Goal: Task Accomplishment & Management: Complete application form

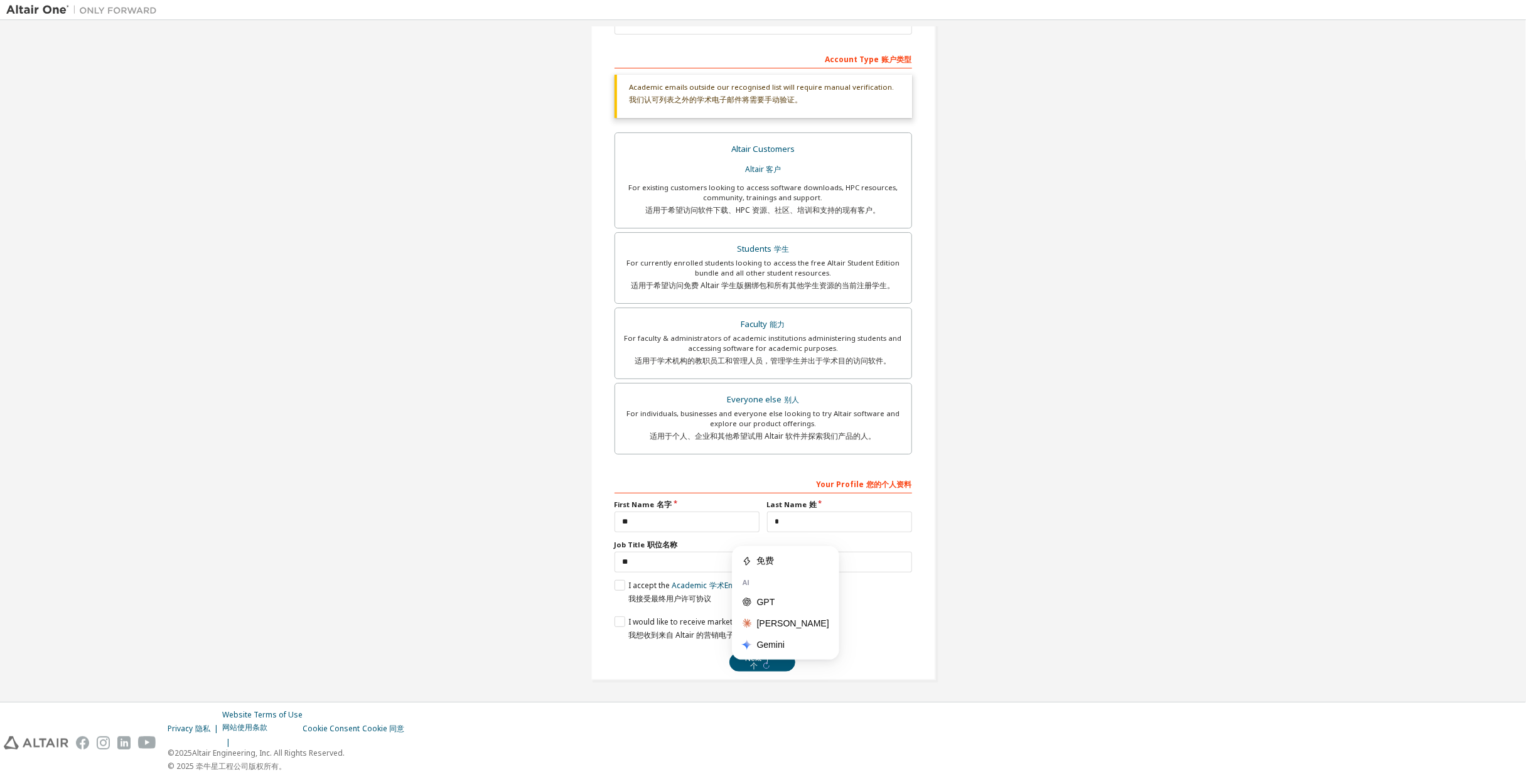
click at [724, 666] on div "Next 下一个" at bounding box center [763, 662] width 297 height 19
click at [741, 656] on button "Next 下一个" at bounding box center [762, 662] width 66 height 19
click at [740, 656] on button "Next 下一个" at bounding box center [762, 662] width 66 height 19
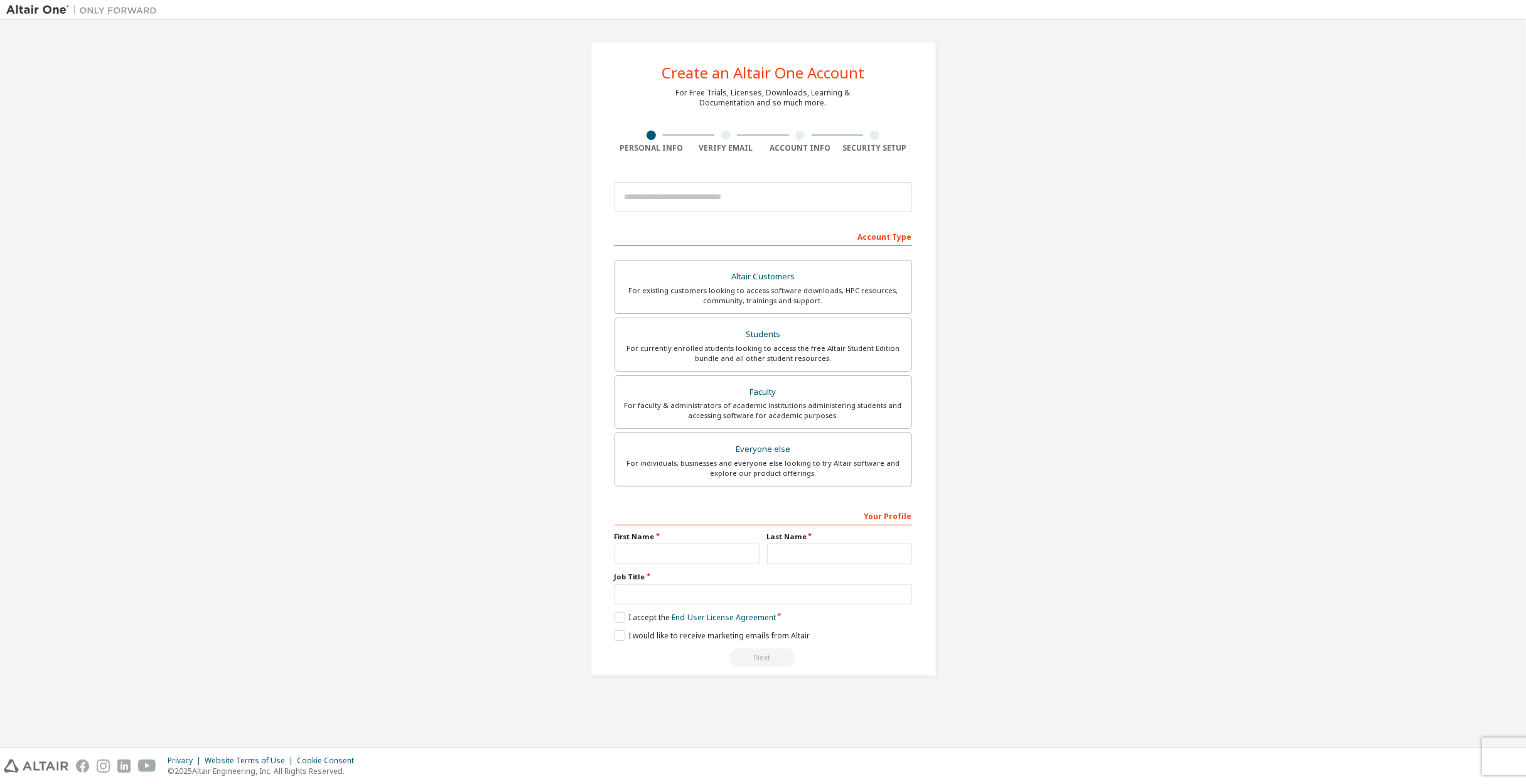
click at [769, 284] on label "Altair Customers For existing customers looking to access software downloads, H…" at bounding box center [763, 286] width 297 height 54
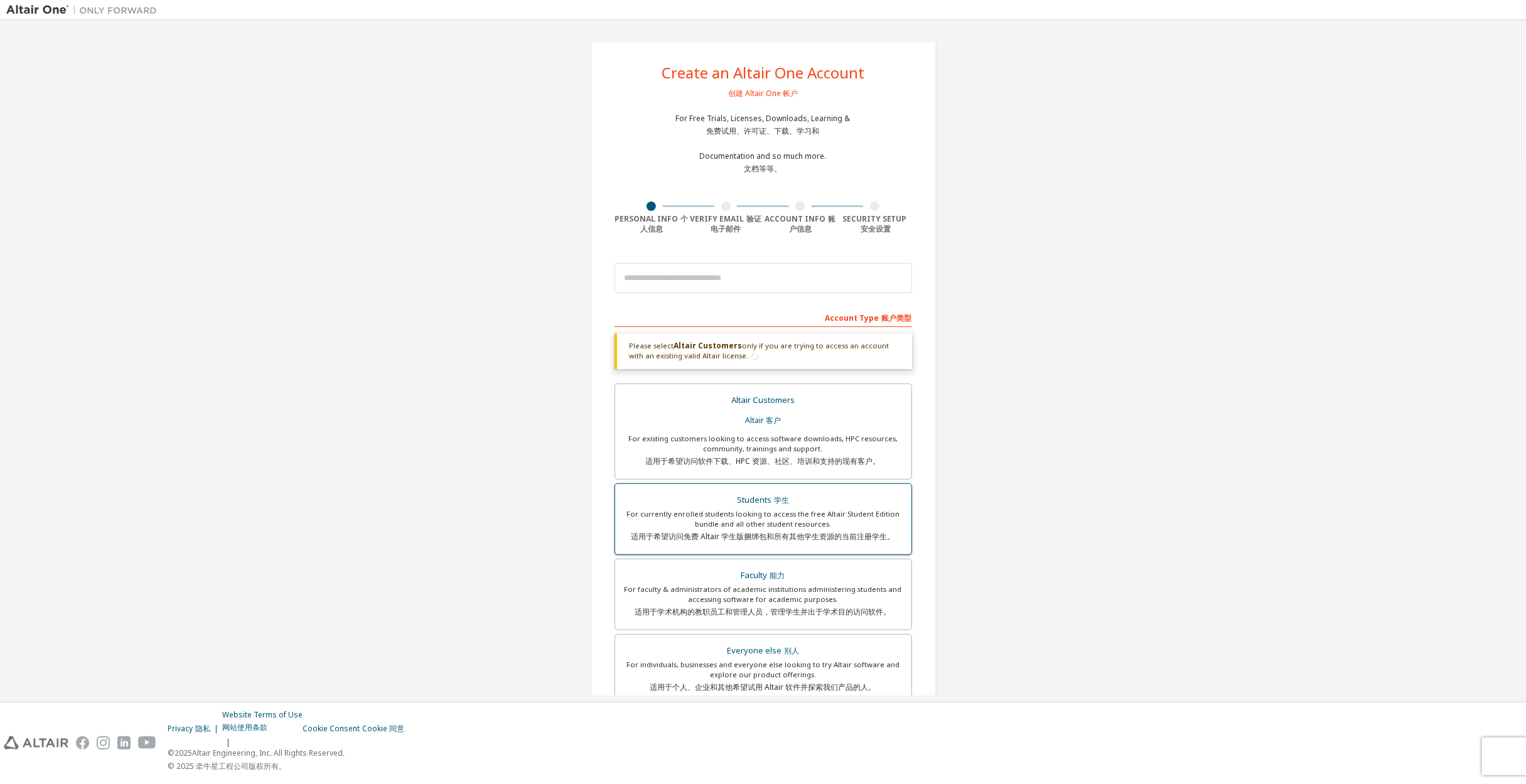
click at [792, 504] on label "Students 学生 For currently enrolled students looking to access the free Altair S…" at bounding box center [763, 518] width 297 height 72
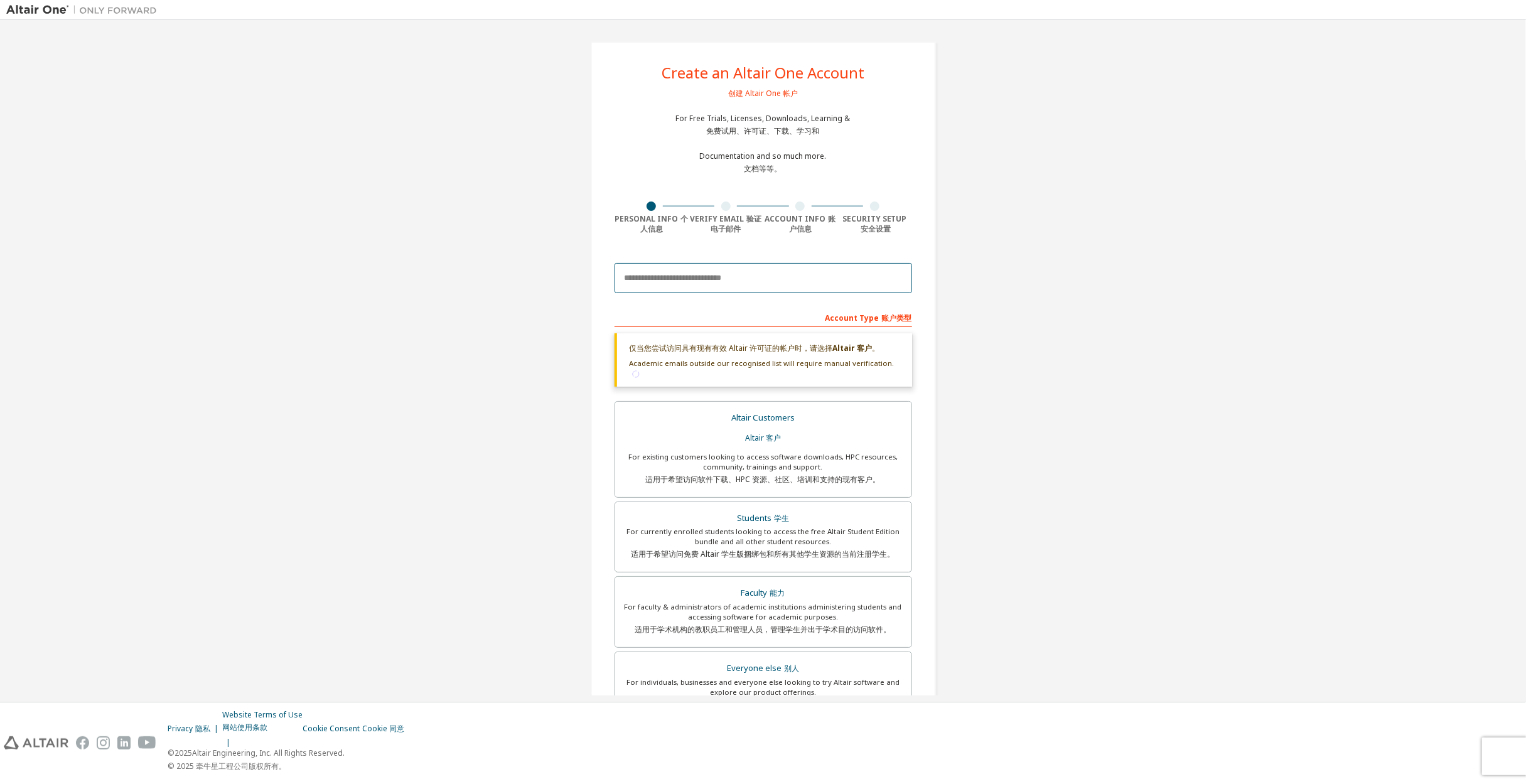
click at [751, 275] on input "email" at bounding box center [763, 278] width 297 height 30
type input "**********"
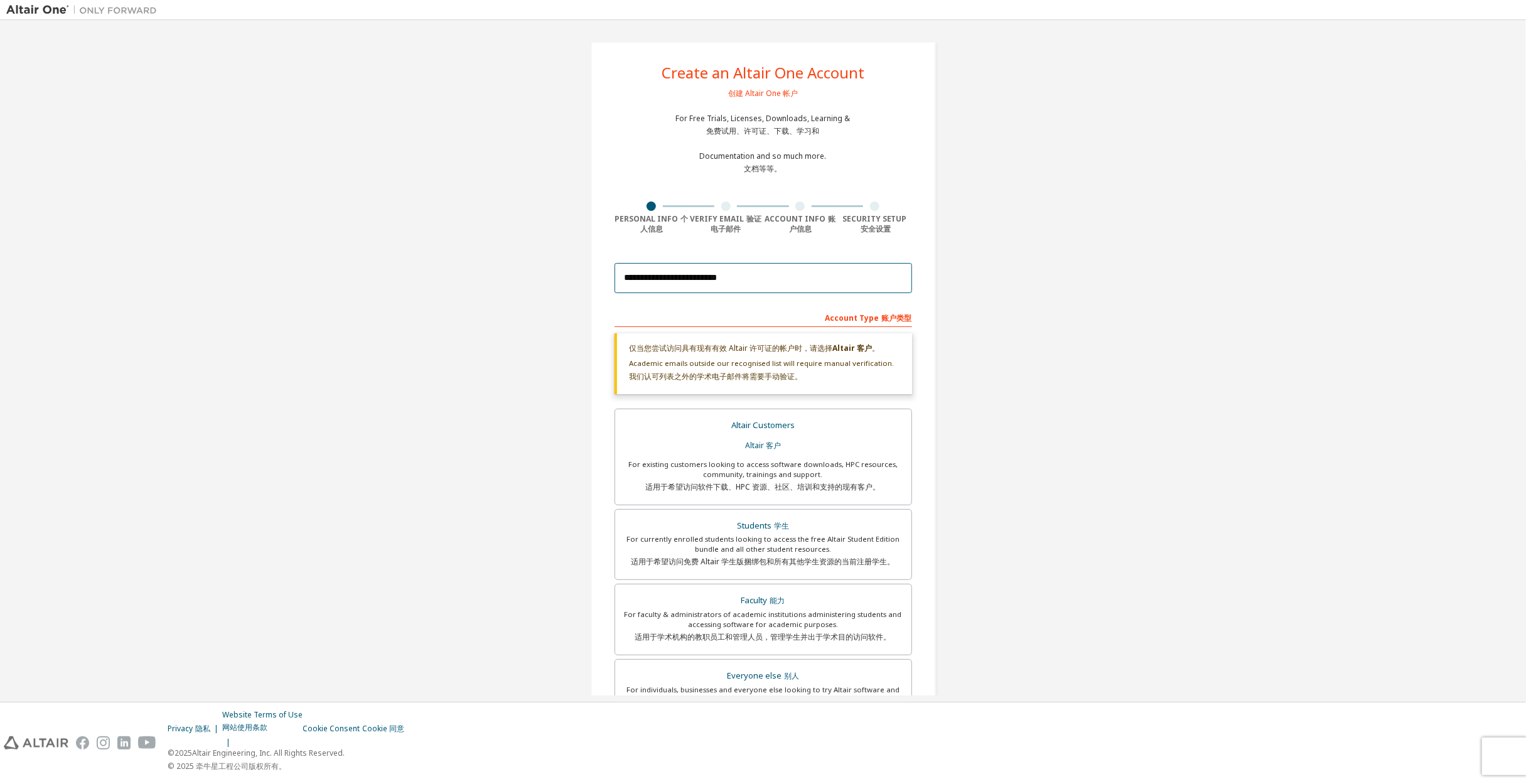
type input "******"
type input "****"
type input "**"
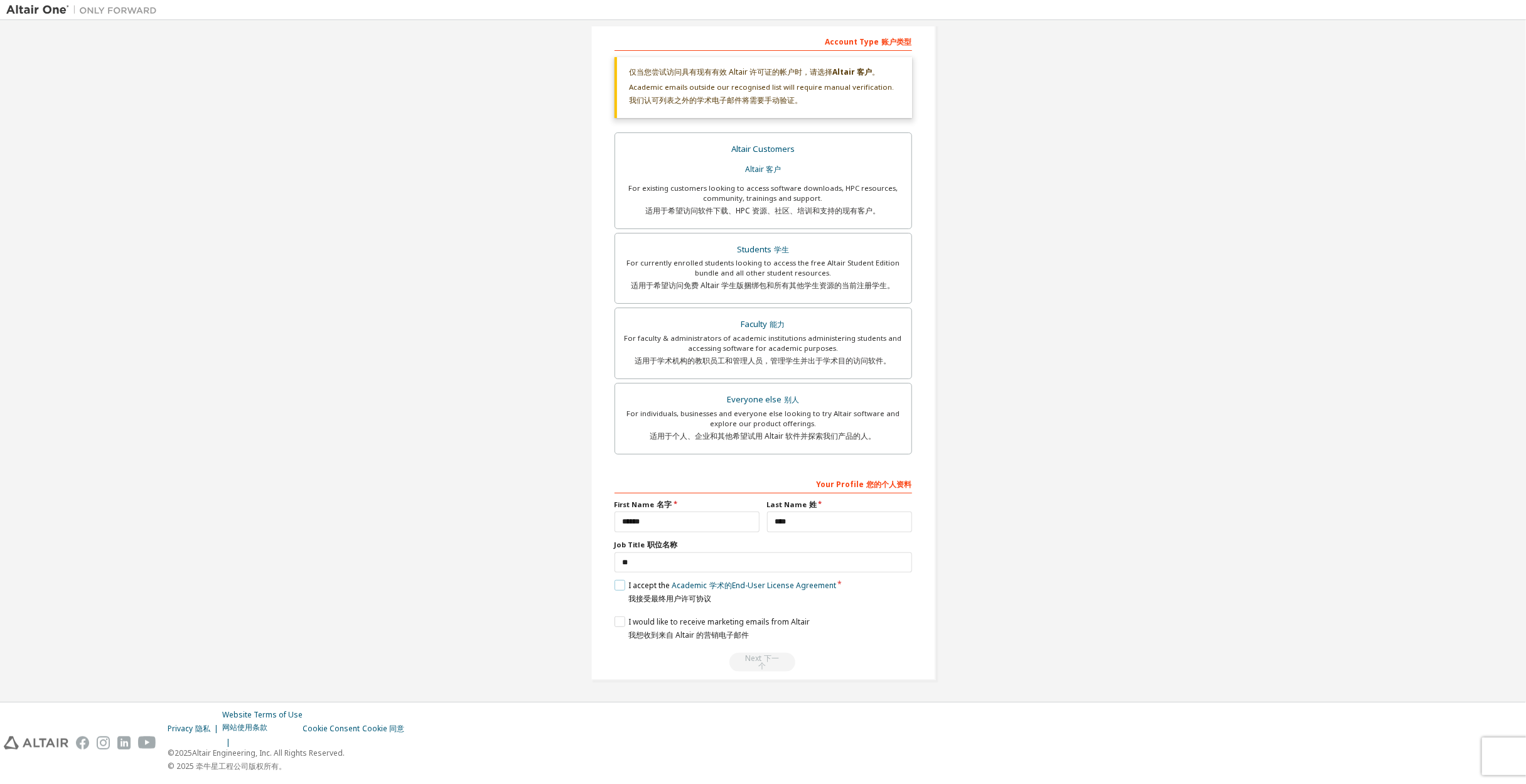
click at [618, 585] on label "I accept the Academic 学术的 End-User License Agreement 我接受最终用户许可协议" at bounding box center [725, 592] width 221 height 24
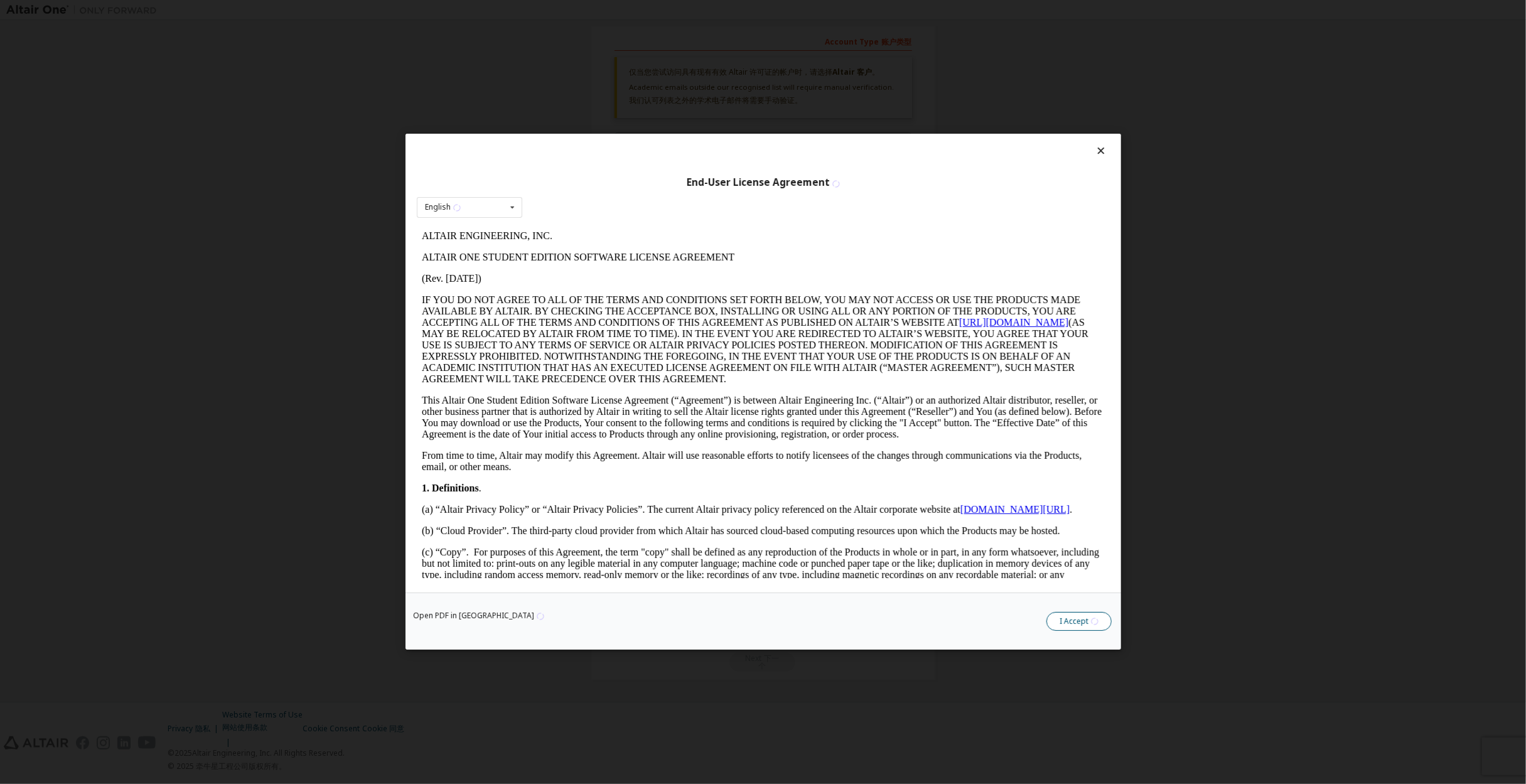
scroll to position [0, 0]
click at [1086, 625] on button "I Accept" at bounding box center [1079, 622] width 66 height 19
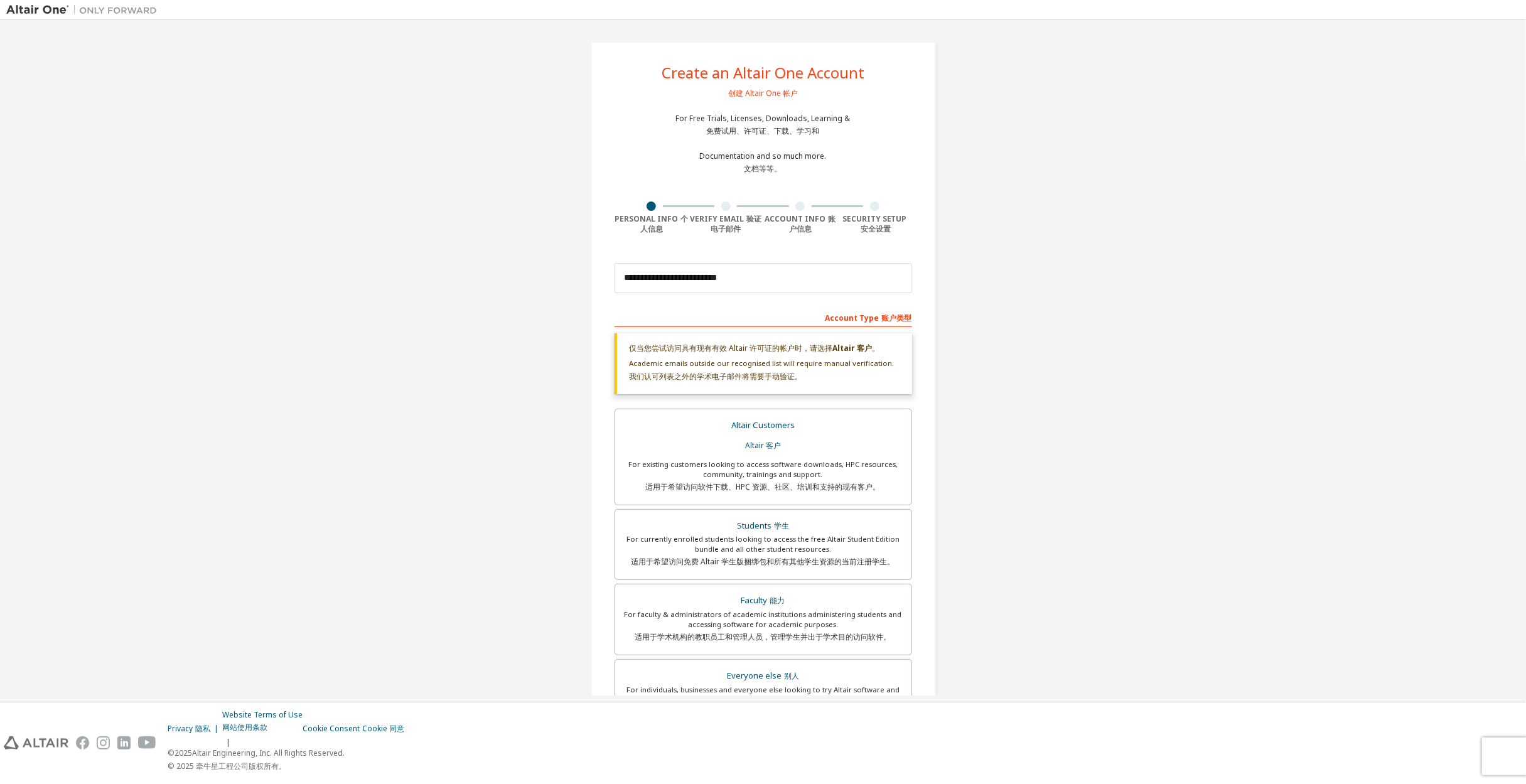
click at [721, 204] on div at bounding box center [726, 206] width 10 height 10
click at [685, 273] on input "**********" at bounding box center [763, 278] width 297 height 30
drag, startPoint x: 736, startPoint y: 279, endPoint x: 497, endPoint y: 289, distance: 239.2
click at [498, 289] on div "**********" at bounding box center [763, 499] width 1513 height 946
type input "*"
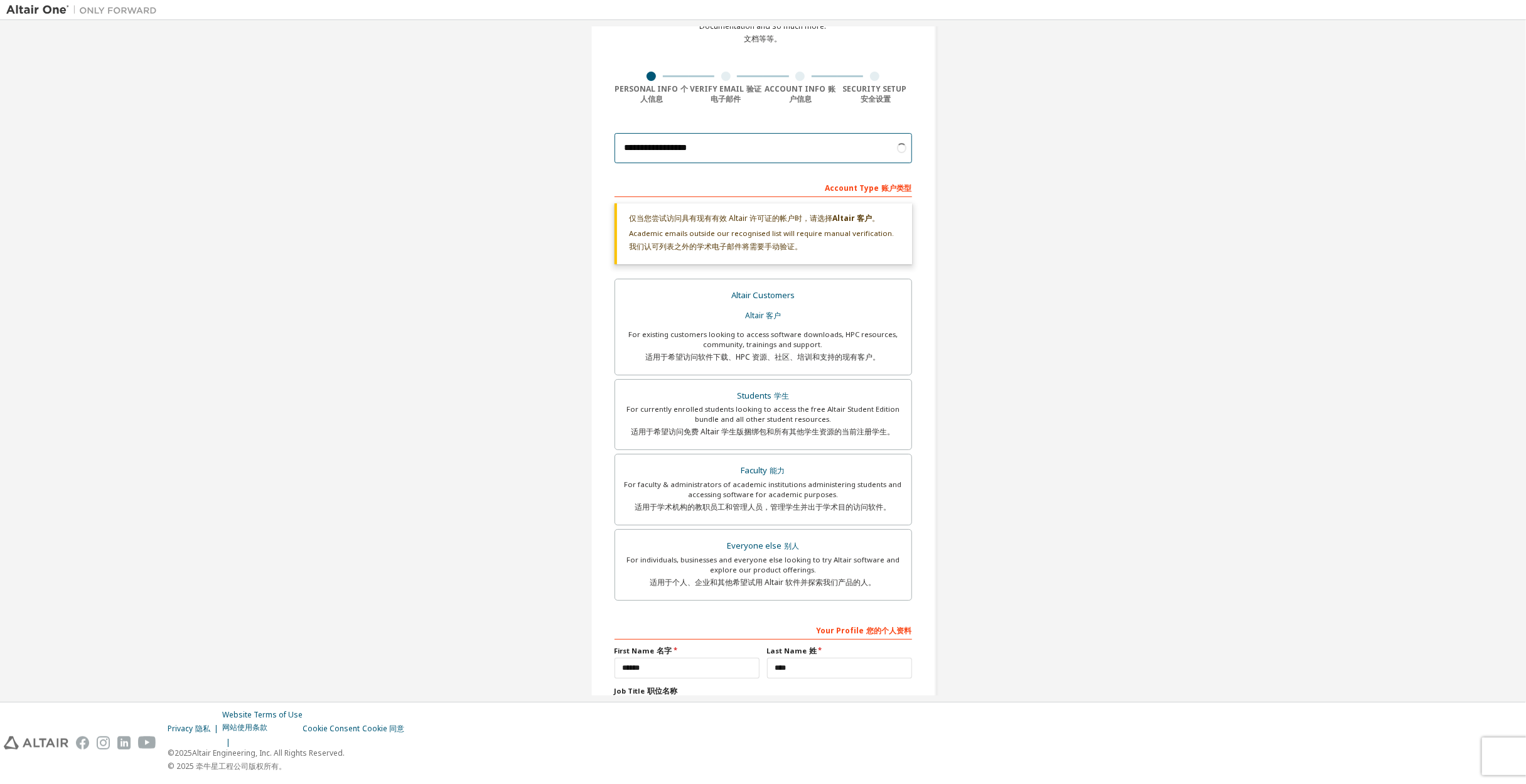
scroll to position [279, 0]
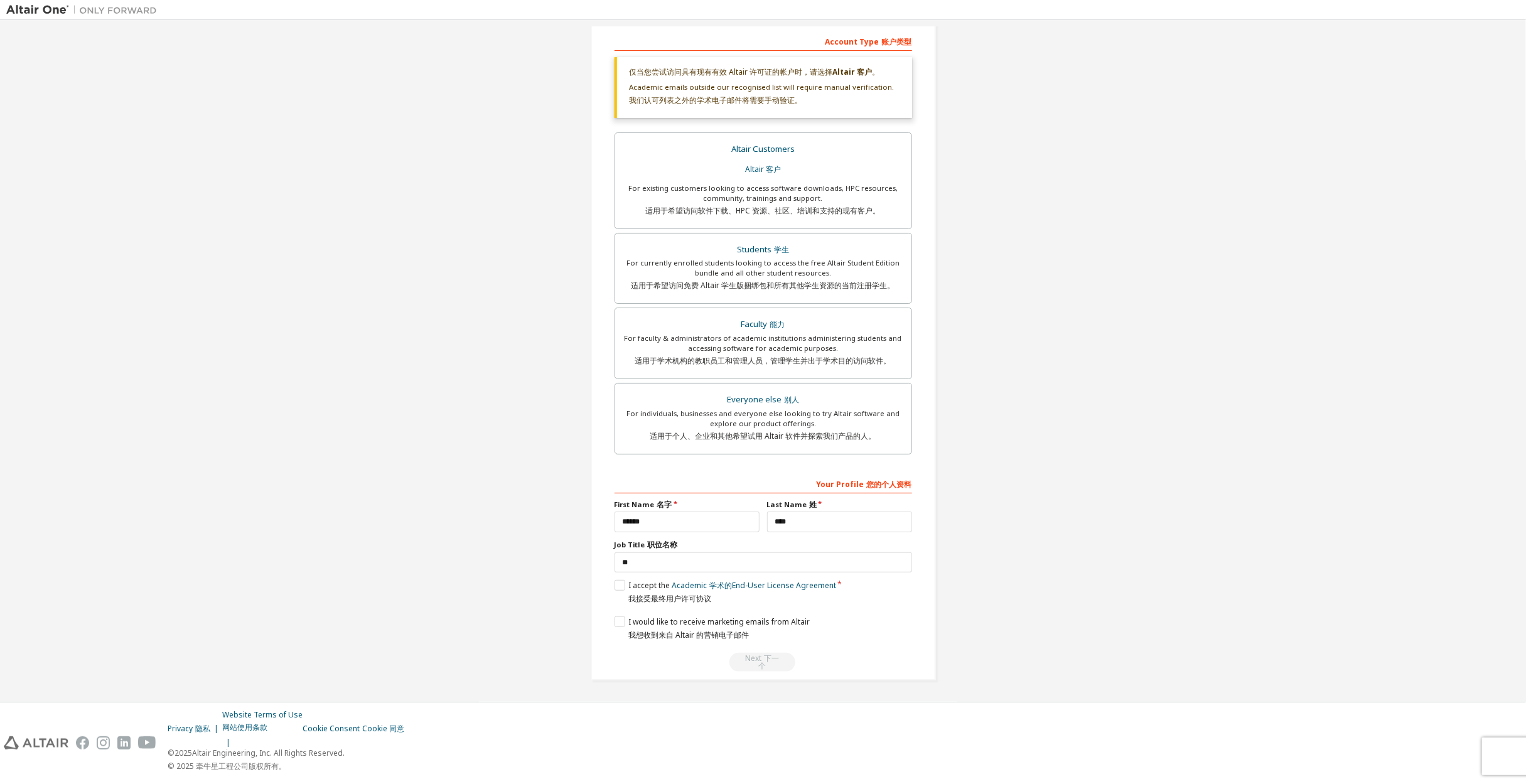
click at [752, 656] on div "Next 下一个" at bounding box center [763, 662] width 297 height 19
click at [752, 657] on div "Next 下一个" at bounding box center [763, 662] width 297 height 19
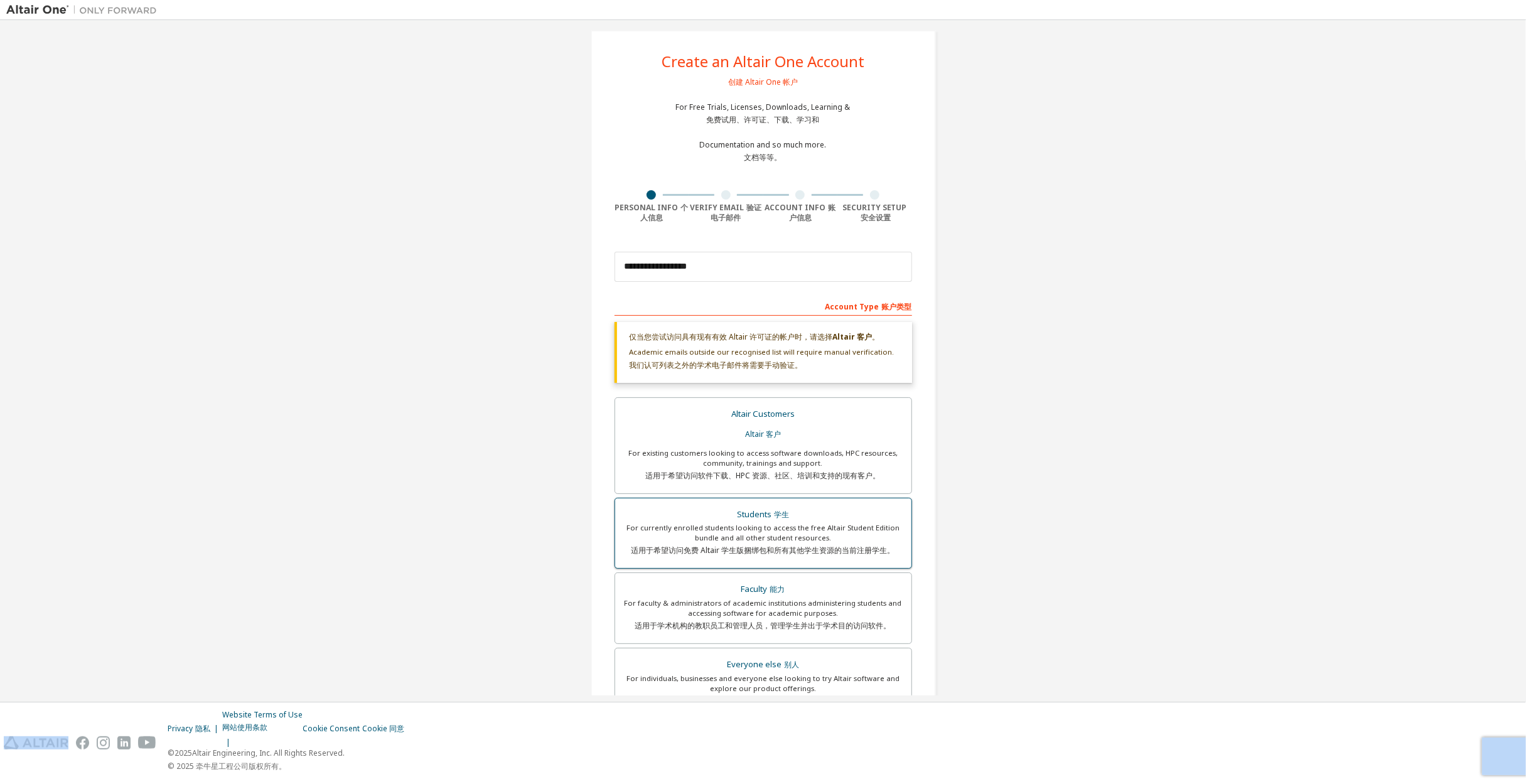
scroll to position [0, 0]
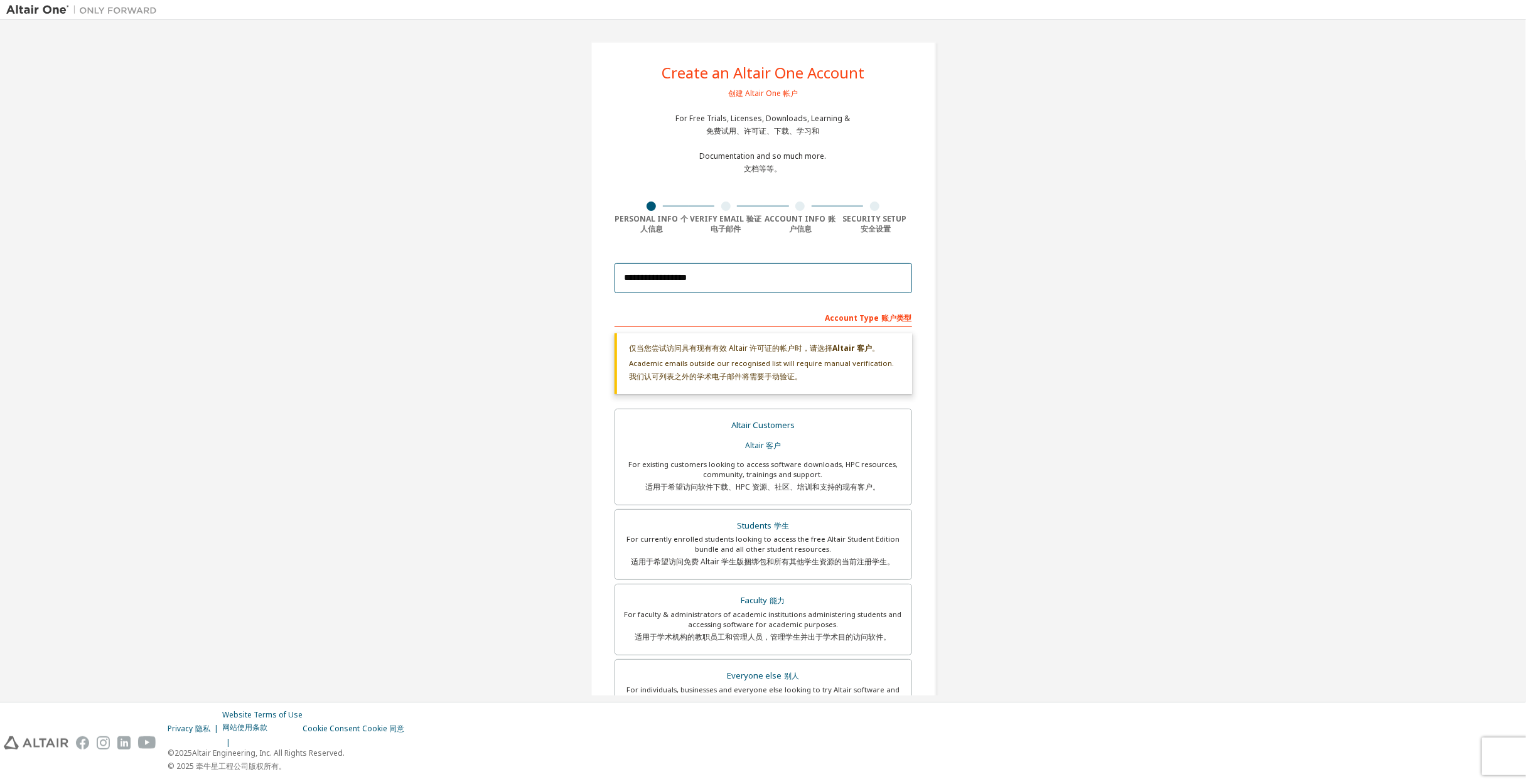
click at [844, 289] on input "**********" at bounding box center [763, 278] width 297 height 30
click at [1073, 297] on div "**********" at bounding box center [763, 499] width 1513 height 946
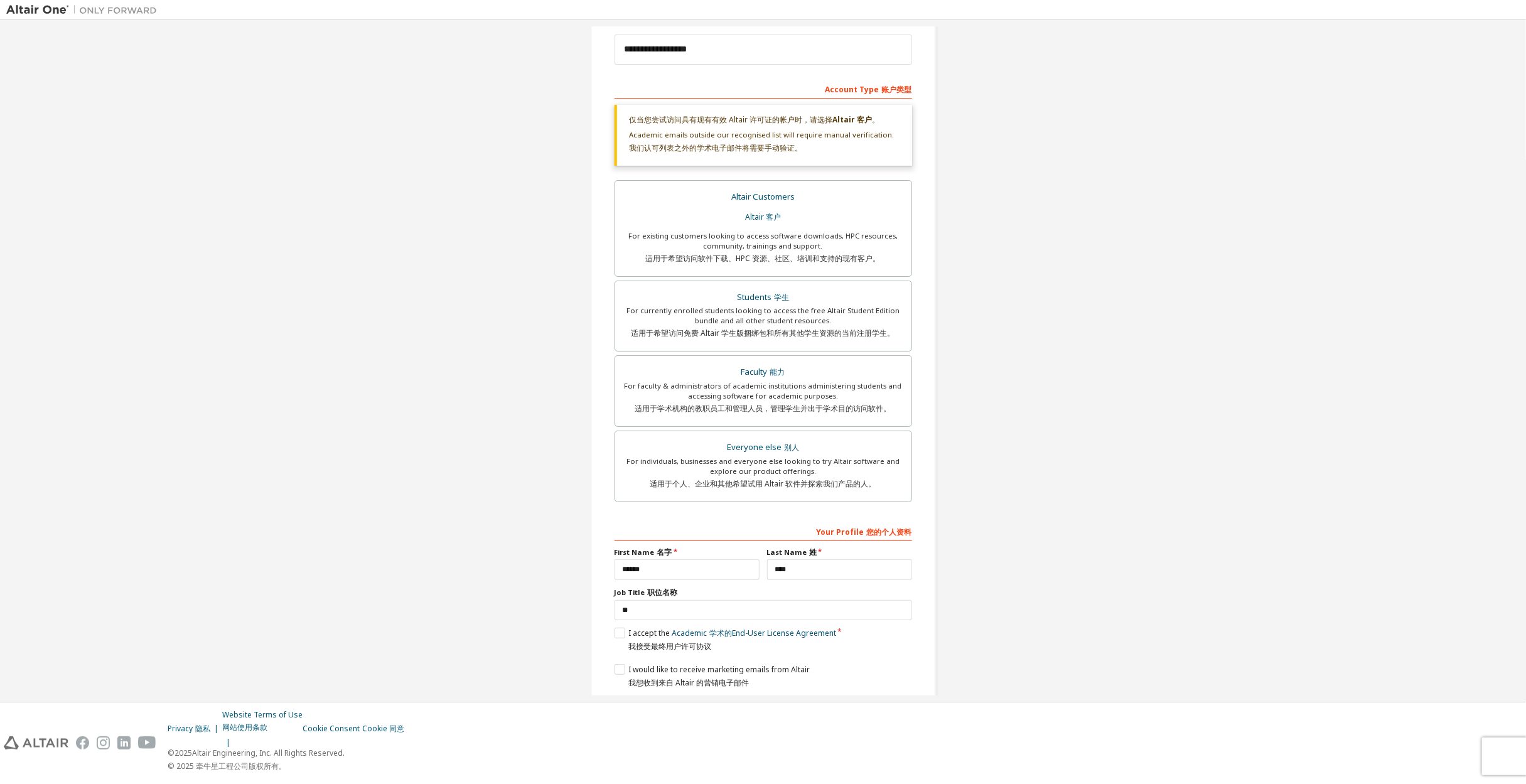
scroll to position [279, 0]
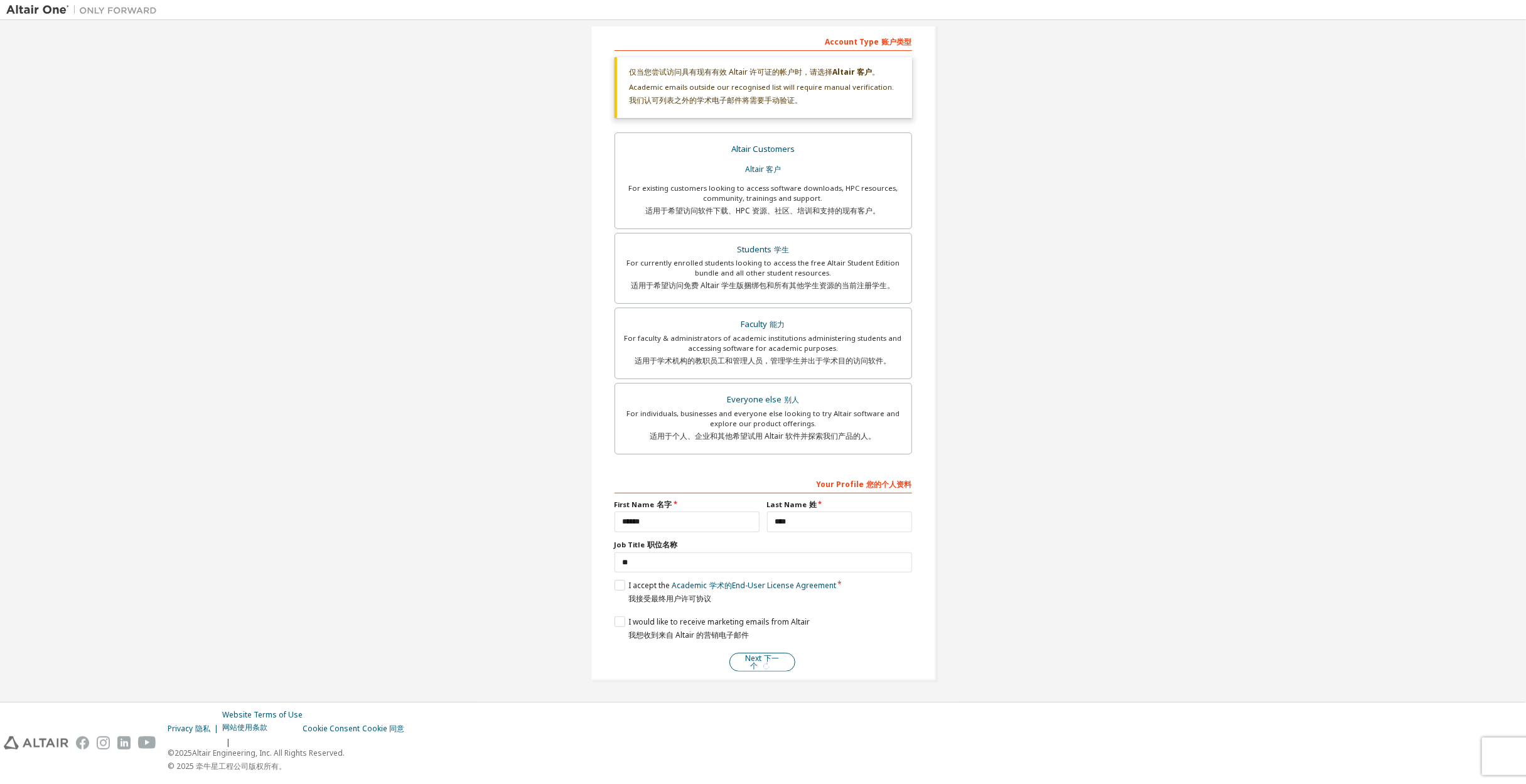
click at [763, 664] on icon "submit" at bounding box center [766, 665] width 7 height 7
click at [735, 663] on button "Next 下一个" at bounding box center [762, 662] width 66 height 19
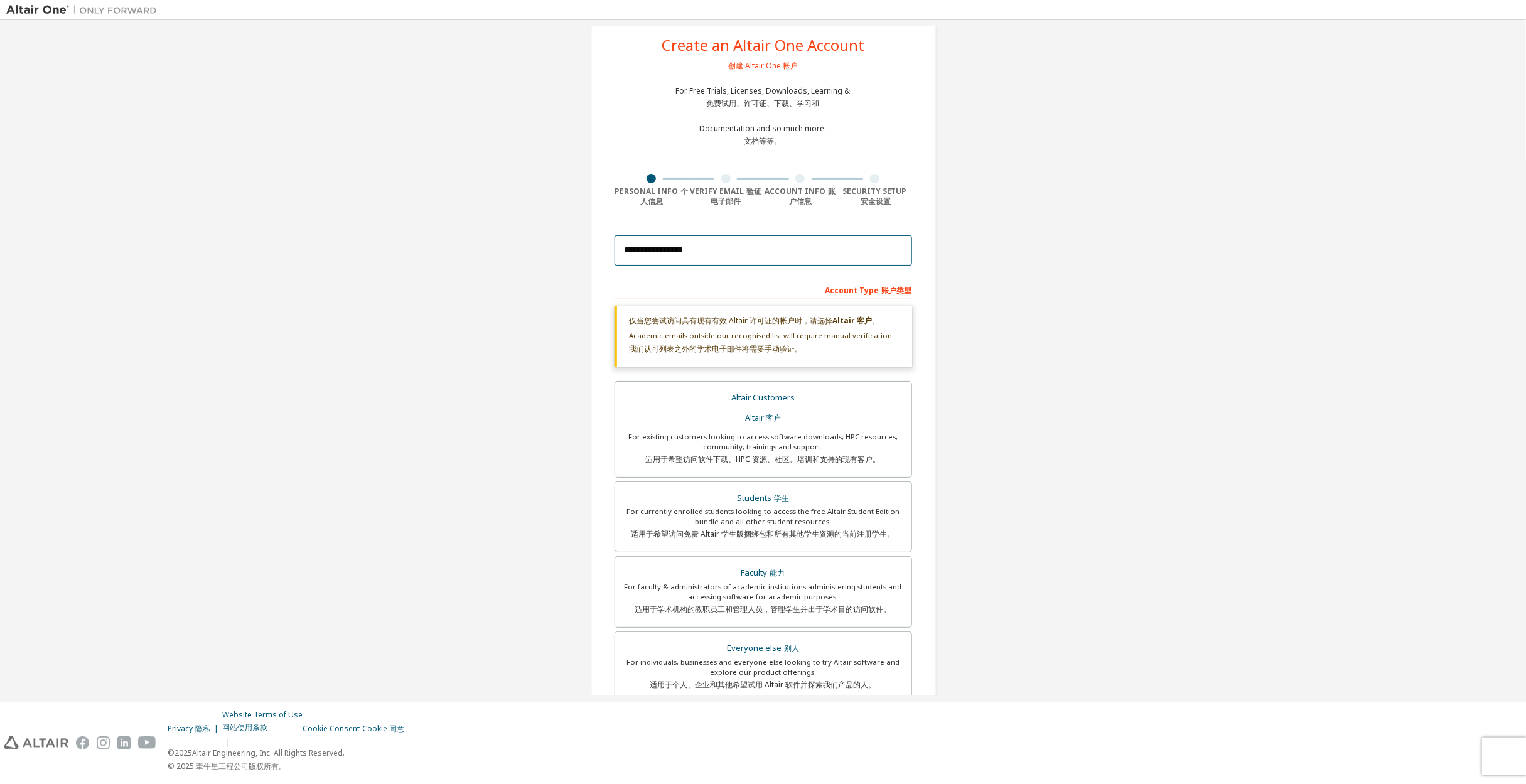
type input "**********"
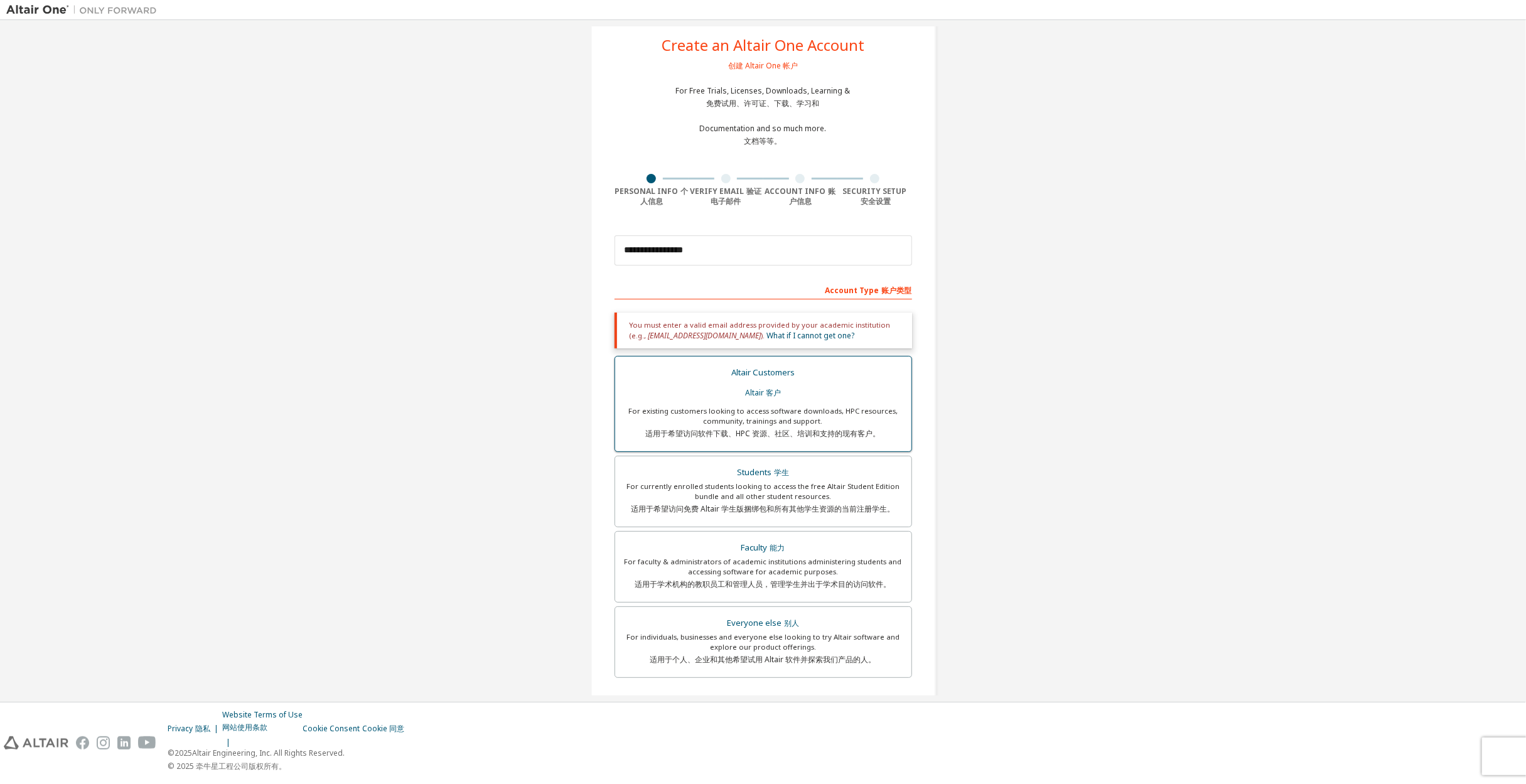
click at [820, 407] on div "For existing customers looking to access software downloads, HPC resources, com…" at bounding box center [763, 425] width 281 height 38
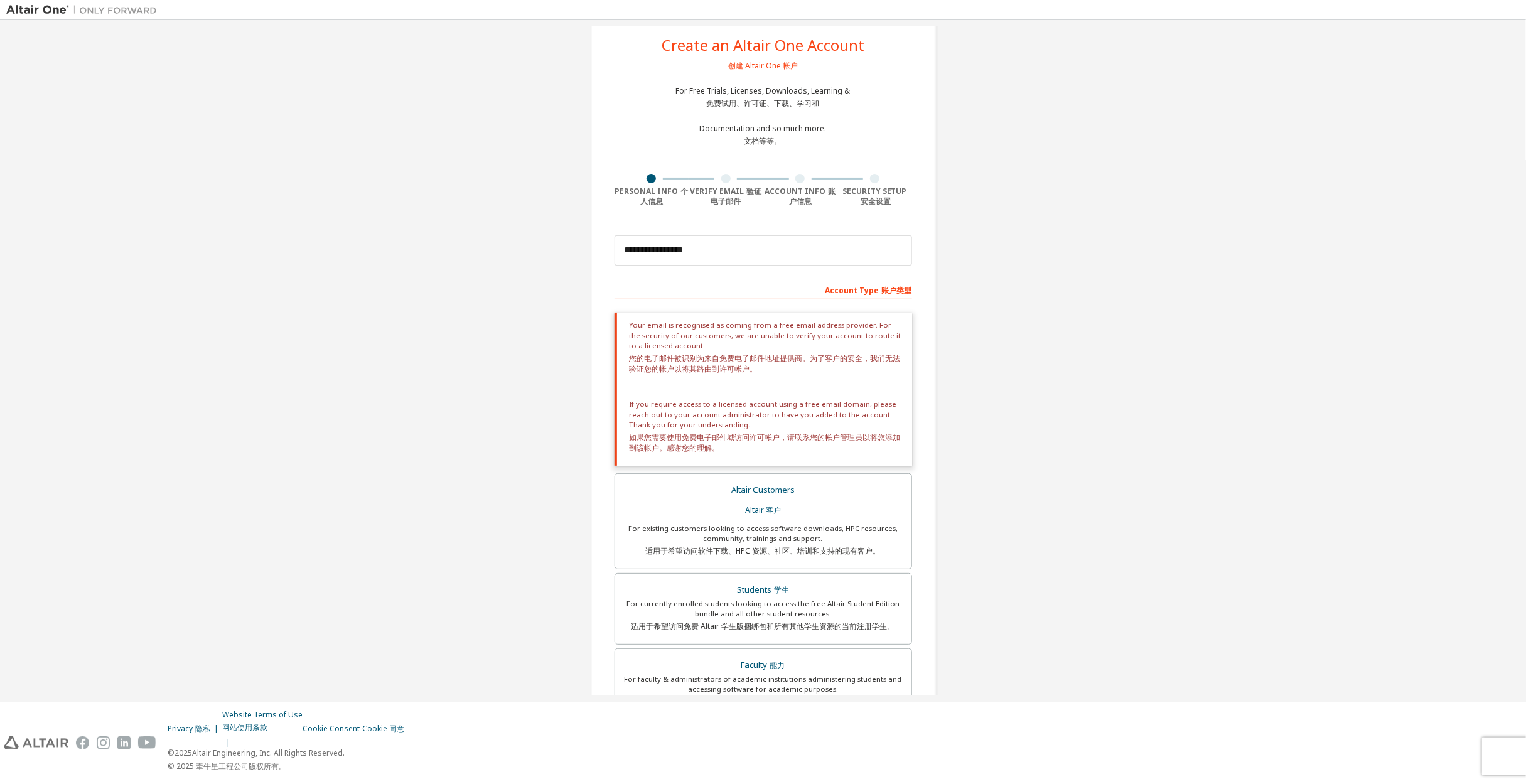
click at [869, 403] on div "Your email is recognised as coming from a free email address provider. For the …" at bounding box center [763, 389] width 297 height 153
click at [862, 382] on div "Your email is recognised as coming from a free email address provider. For the …" at bounding box center [763, 389] width 297 height 153
click at [825, 414] on div "Your email is recognised as coming from a free email address provider. For the …" at bounding box center [763, 389] width 297 height 153
click at [825, 414] on div "Your email is recognised as coming from a free email address provider. For the …" at bounding box center [763, 389] width 297 height 153
drag, startPoint x: 825, startPoint y: 414, endPoint x: 1039, endPoint y: 508, distance: 233.7
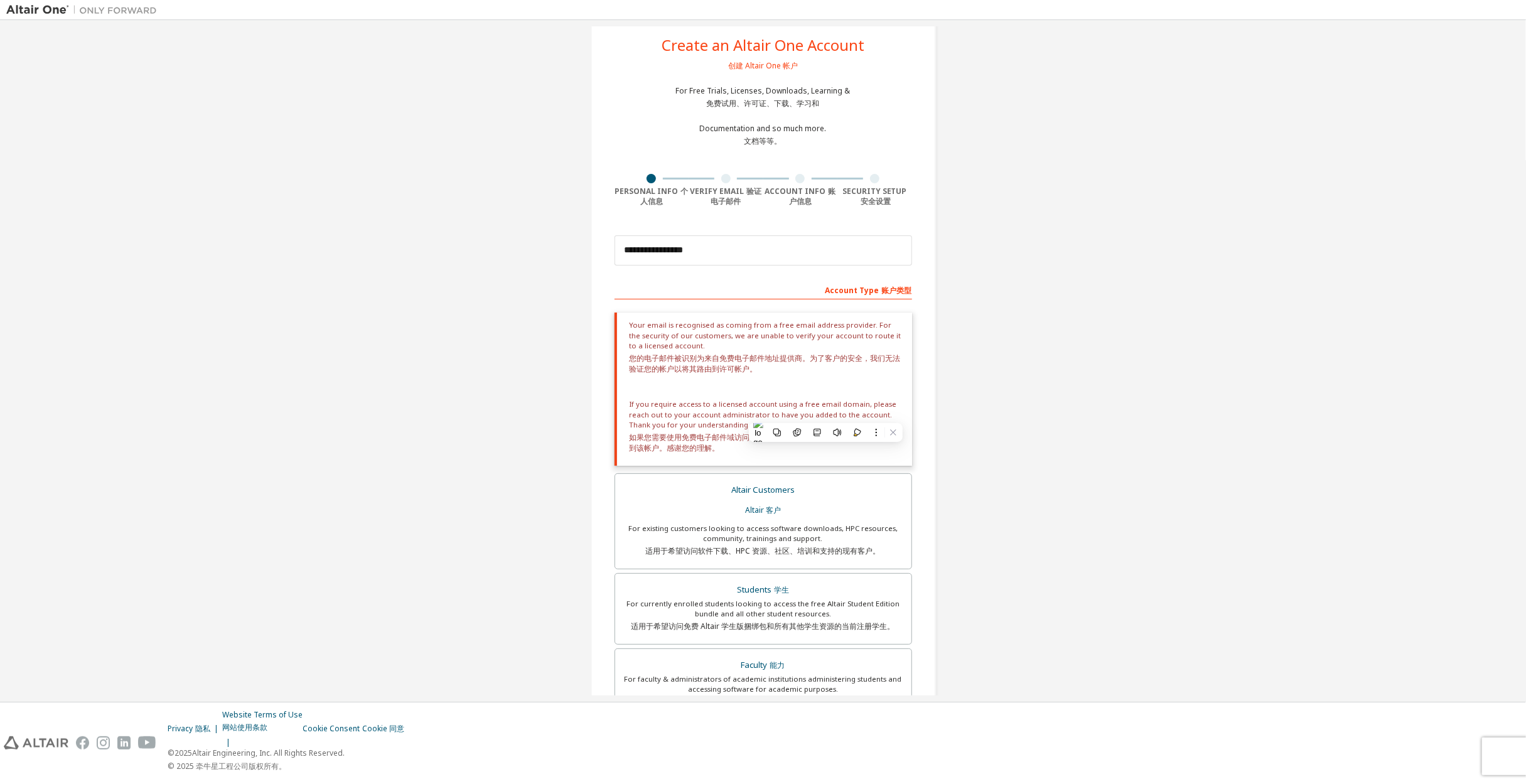
click at [1039, 508] on div "**********" at bounding box center [763, 496] width 1513 height 995
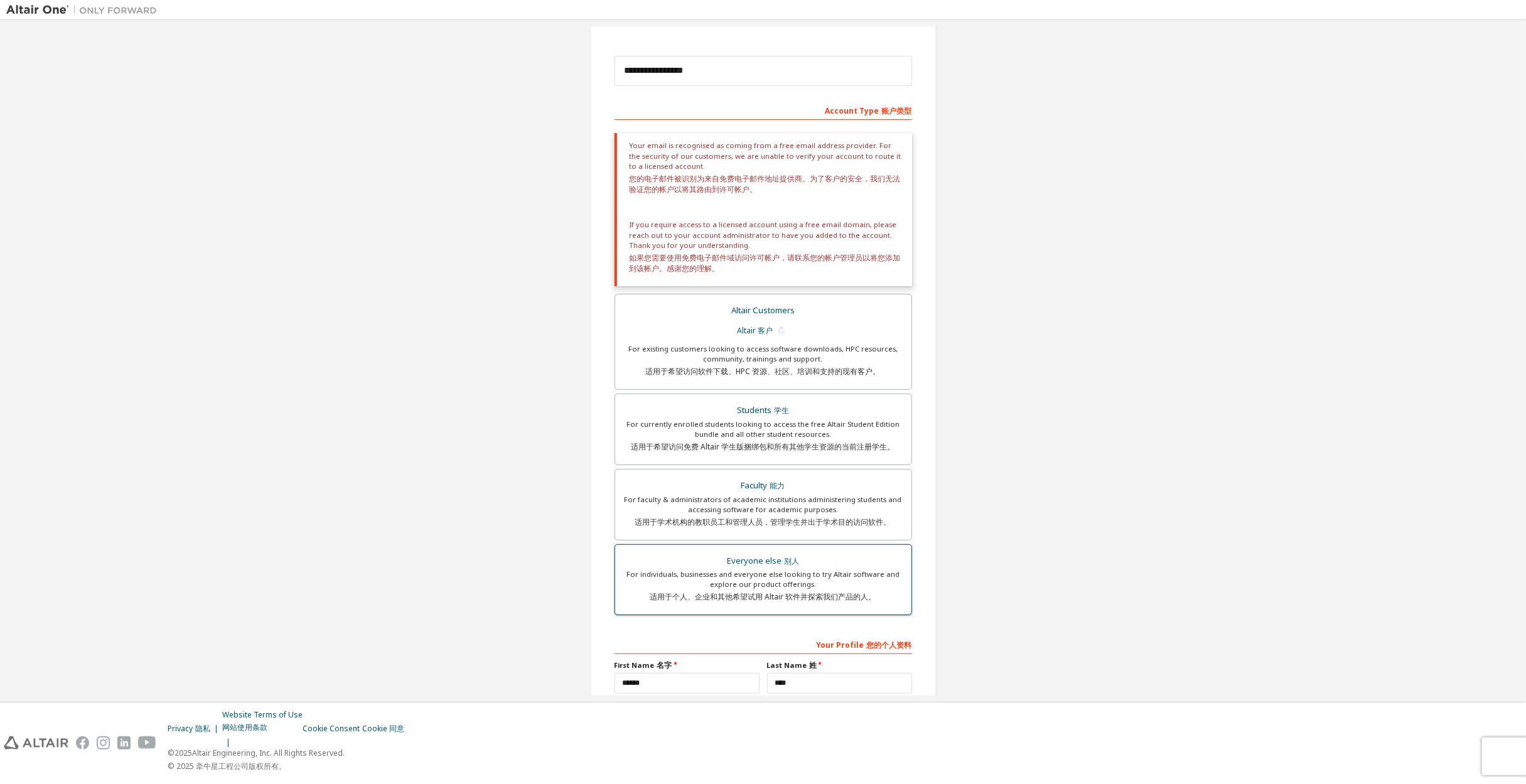
scroll to position [326, 0]
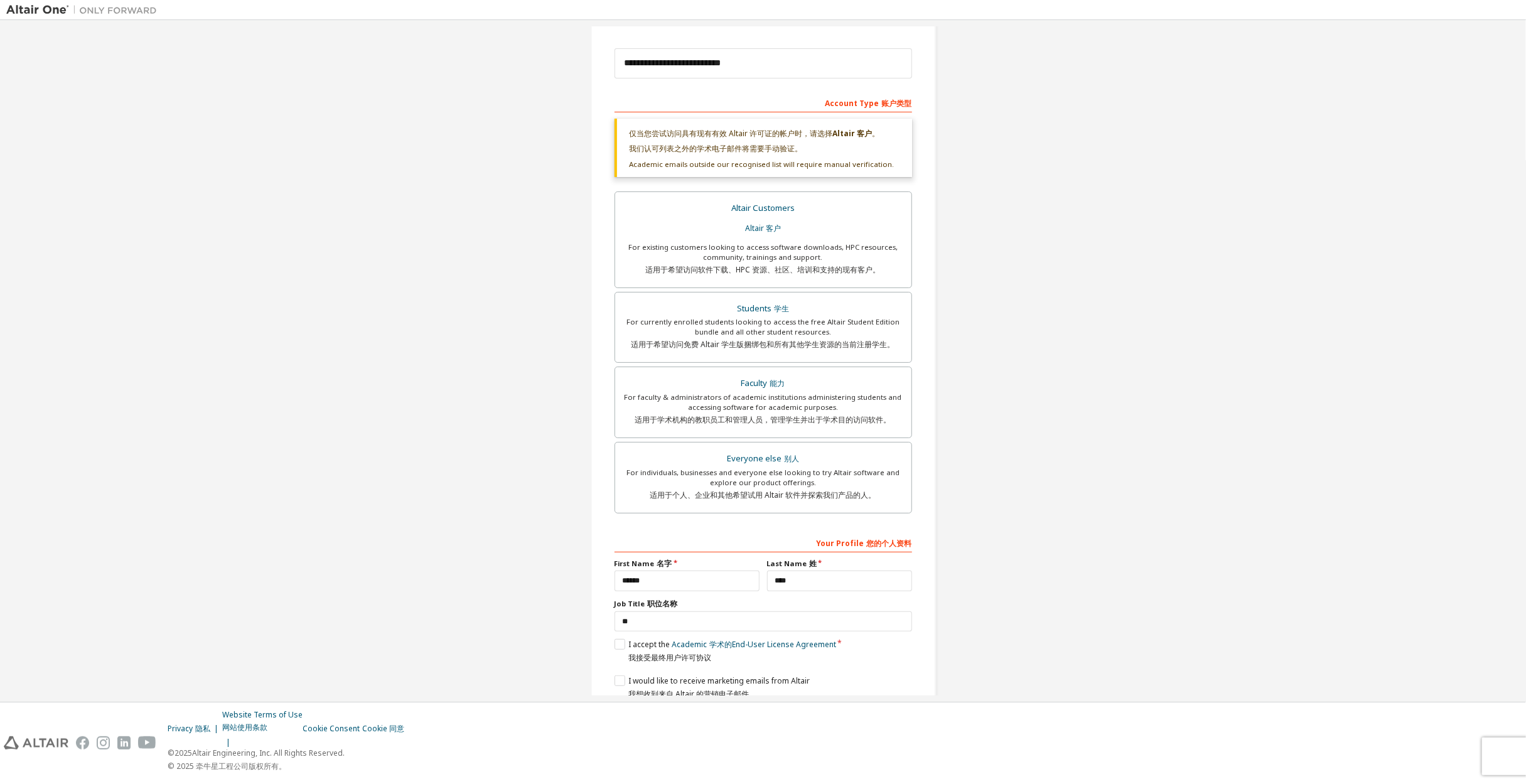
scroll to position [276, 0]
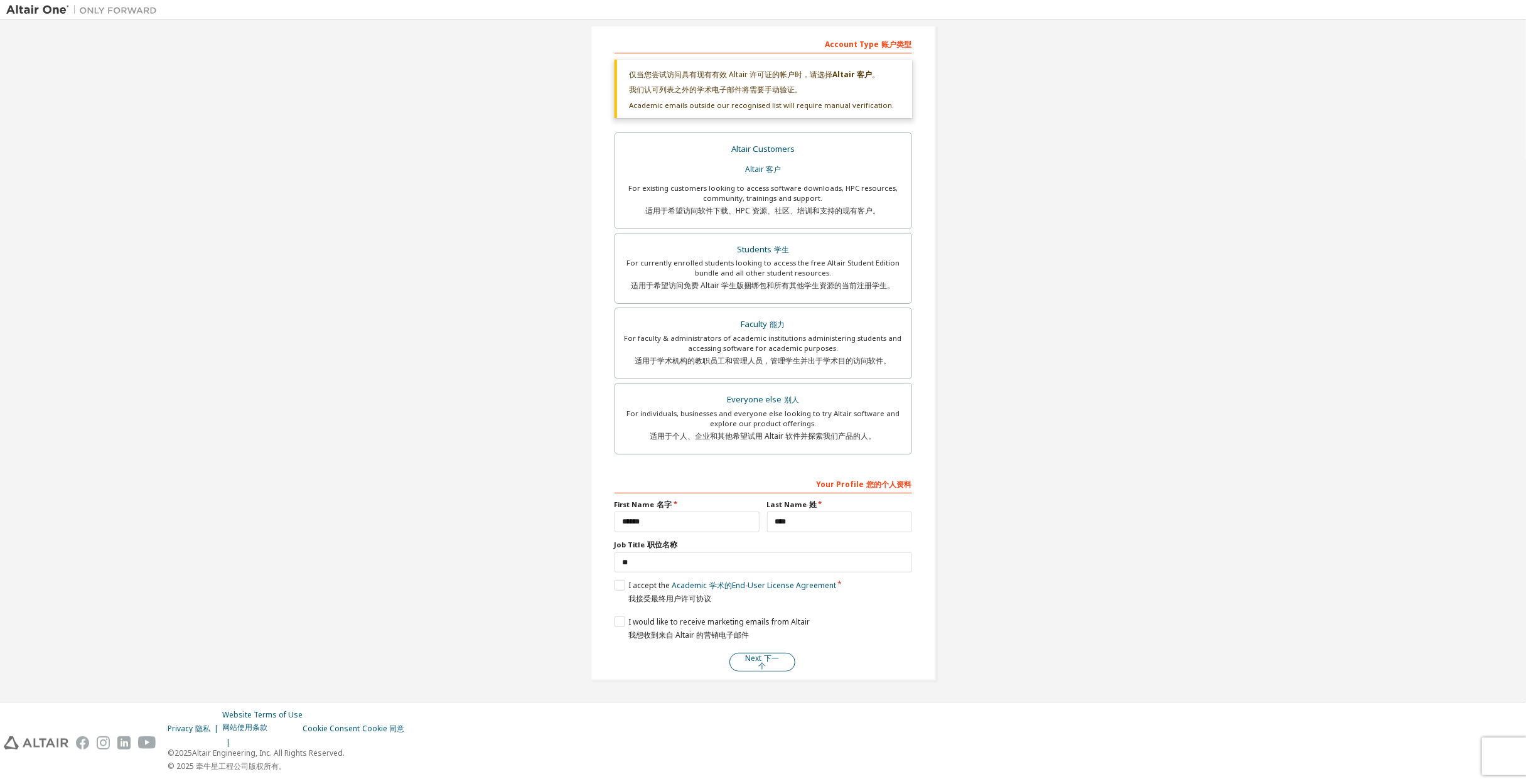
click at [749, 659] on button "Next 下一个" at bounding box center [762, 662] width 66 height 19
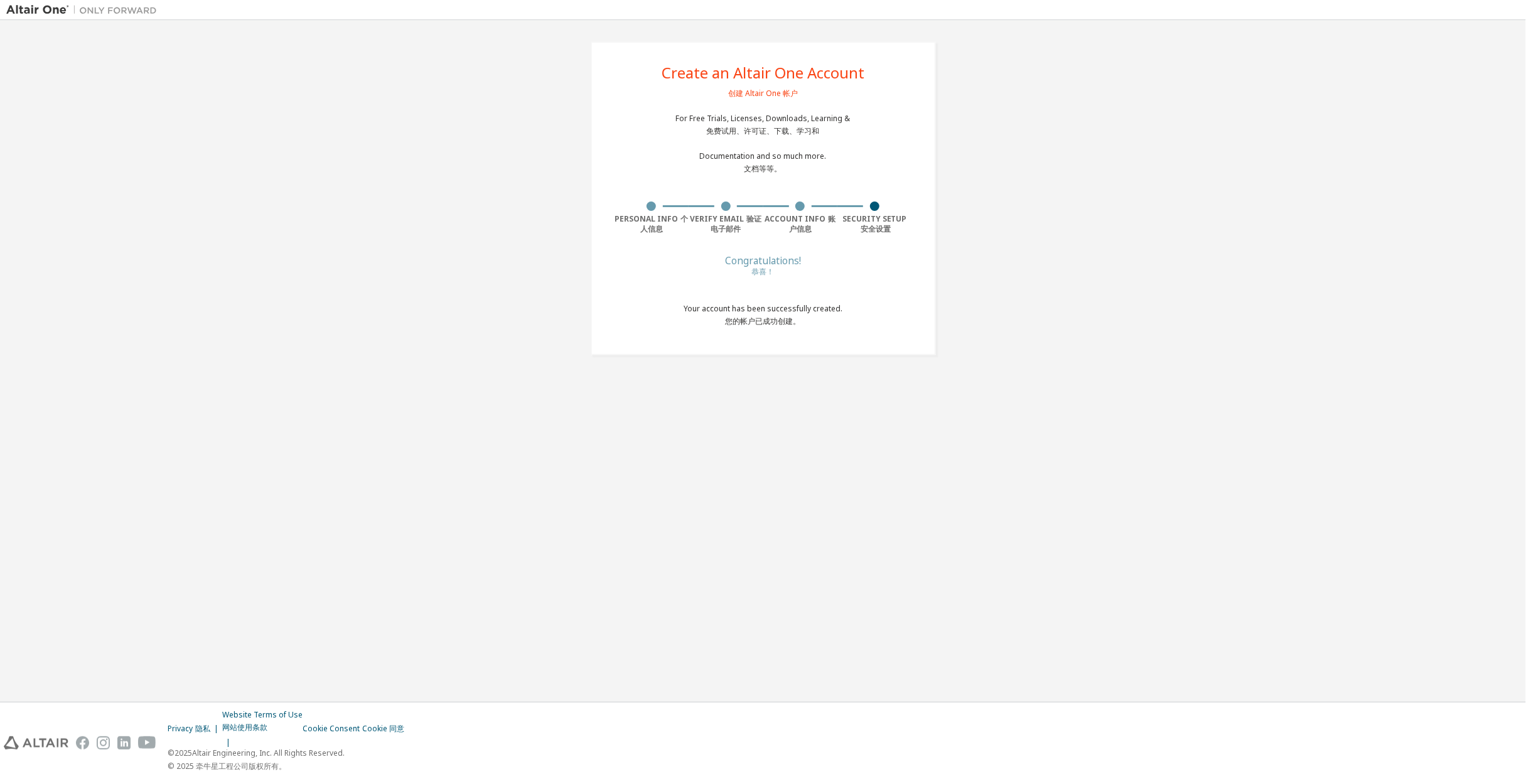
click at [760, 263] on div "Congratulations! 恭喜！" at bounding box center [763, 268] width 159 height 24
click at [811, 316] on sider-trans-block "您的帐户已成功创建。" at bounding box center [763, 322] width 159 height 10
click at [806, 308] on span "Your account has been successfully created. 您的帐户已成功创建。" at bounding box center [763, 314] width 159 height 23
drag, startPoint x: 806, startPoint y: 308, endPoint x: 774, endPoint y: 146, distance: 165.1
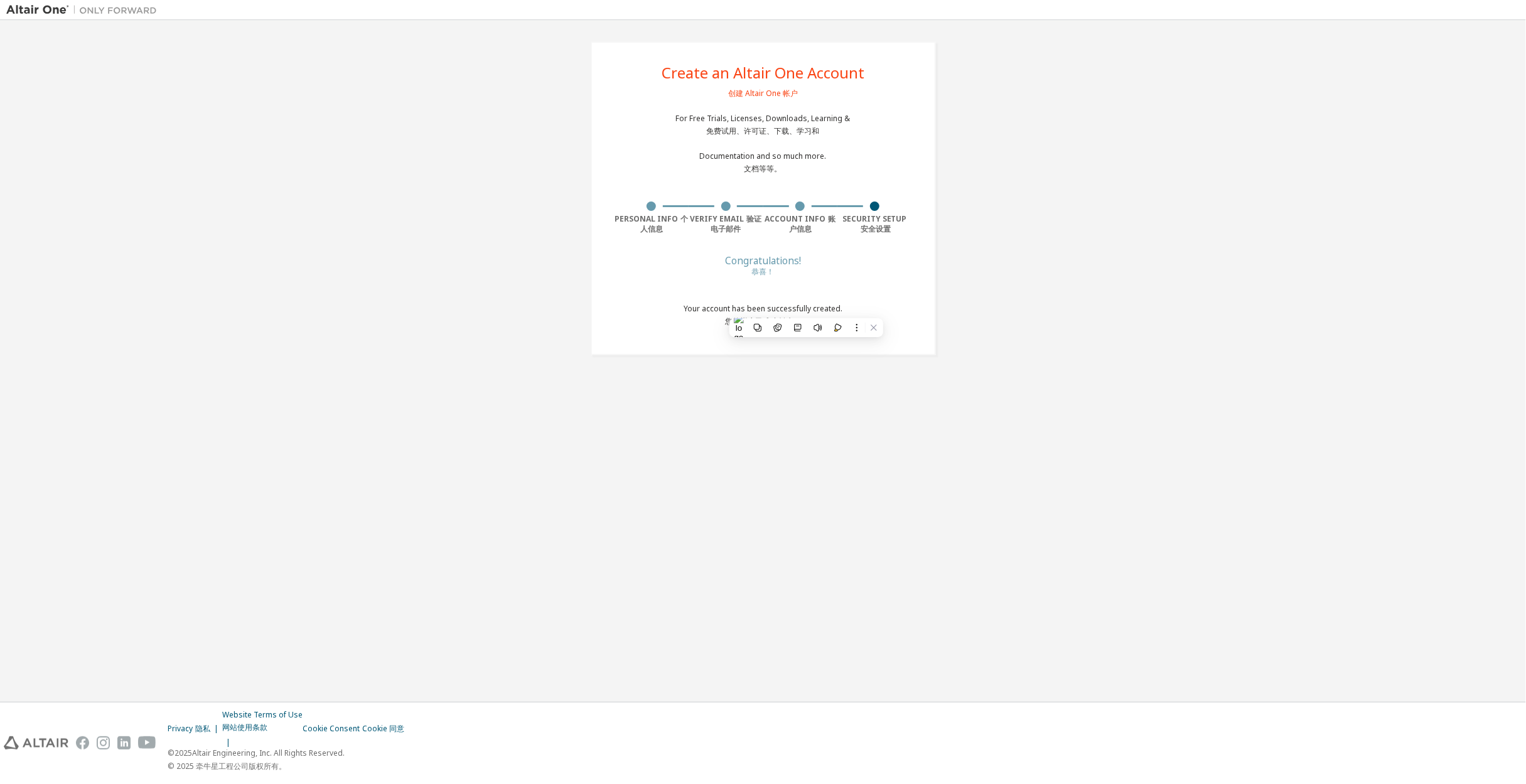
click at [774, 151] on div "For Free Trials, Licenses, Downloads, Learning & 免费试用、许可证、下载、学习和 Documentation …" at bounding box center [763, 146] width 175 height 66
click at [763, 117] on div "For Free Trials, Licenses, Downloads, Learning & 免费试用、许可证、下载、学习和 Documentation …" at bounding box center [763, 146] width 175 height 66
click at [754, 266] on sider-trans-text "恭喜！" at bounding box center [755, 271] width 23 height 10
click at [766, 66] on div "Create an Altair One Account 创建 Altair One 帐户" at bounding box center [763, 86] width 203 height 41
click at [352, 731] on div "Cookie Consent Cookie 同意" at bounding box center [357, 729] width 109 height 10
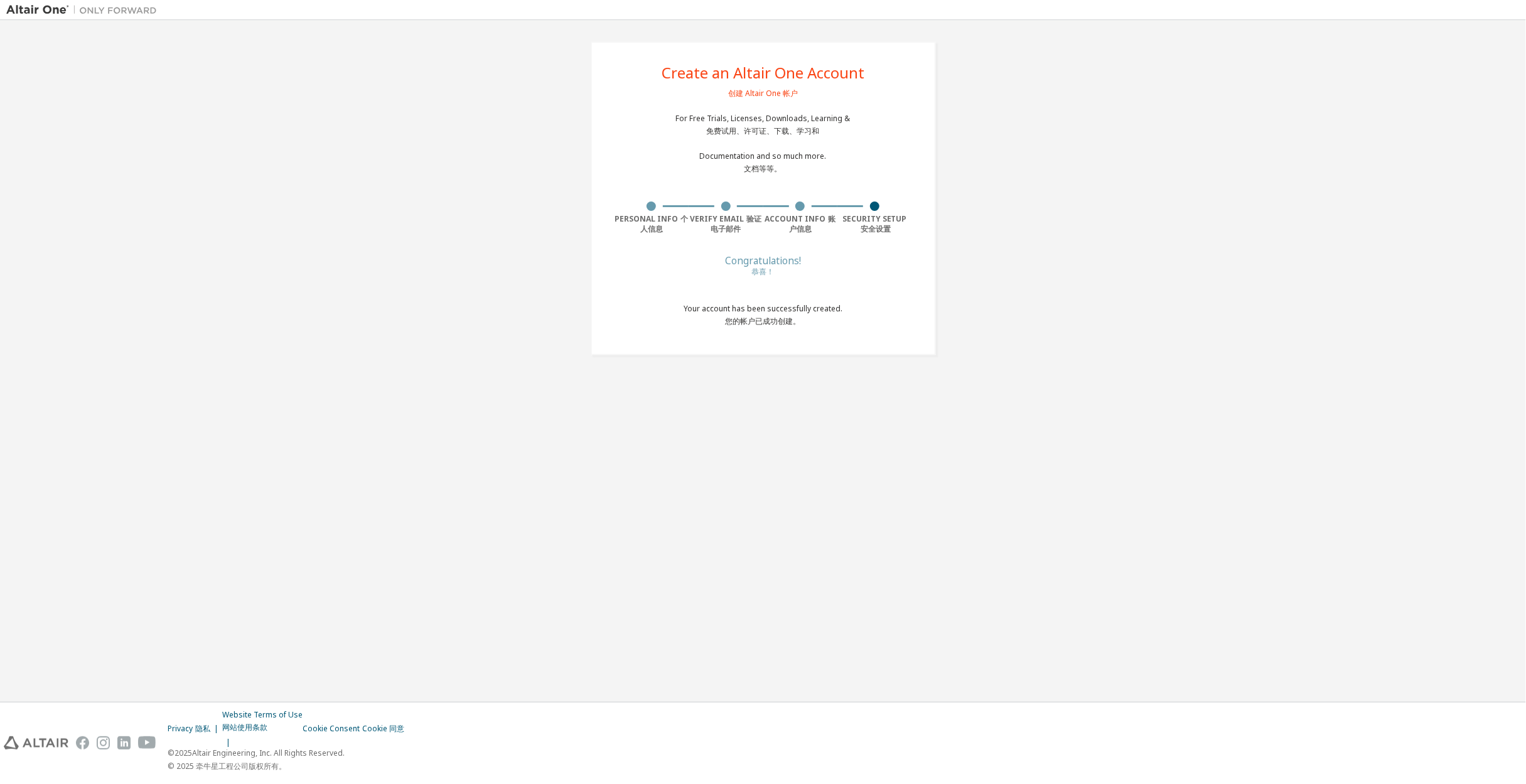
click at [879, 244] on div "Create an Altair One Account 创建 Altair One 帐户 For Free Trials, Licenses, Downlo…" at bounding box center [763, 198] width 345 height 314
click at [52, 13] on img at bounding box center [85, 10] width 157 height 13
click at [109, 18] on div at bounding box center [81, 10] width 163 height 19
click at [108, 17] on div at bounding box center [81, 10] width 163 height 19
click at [111, 15] on img at bounding box center [85, 10] width 157 height 13
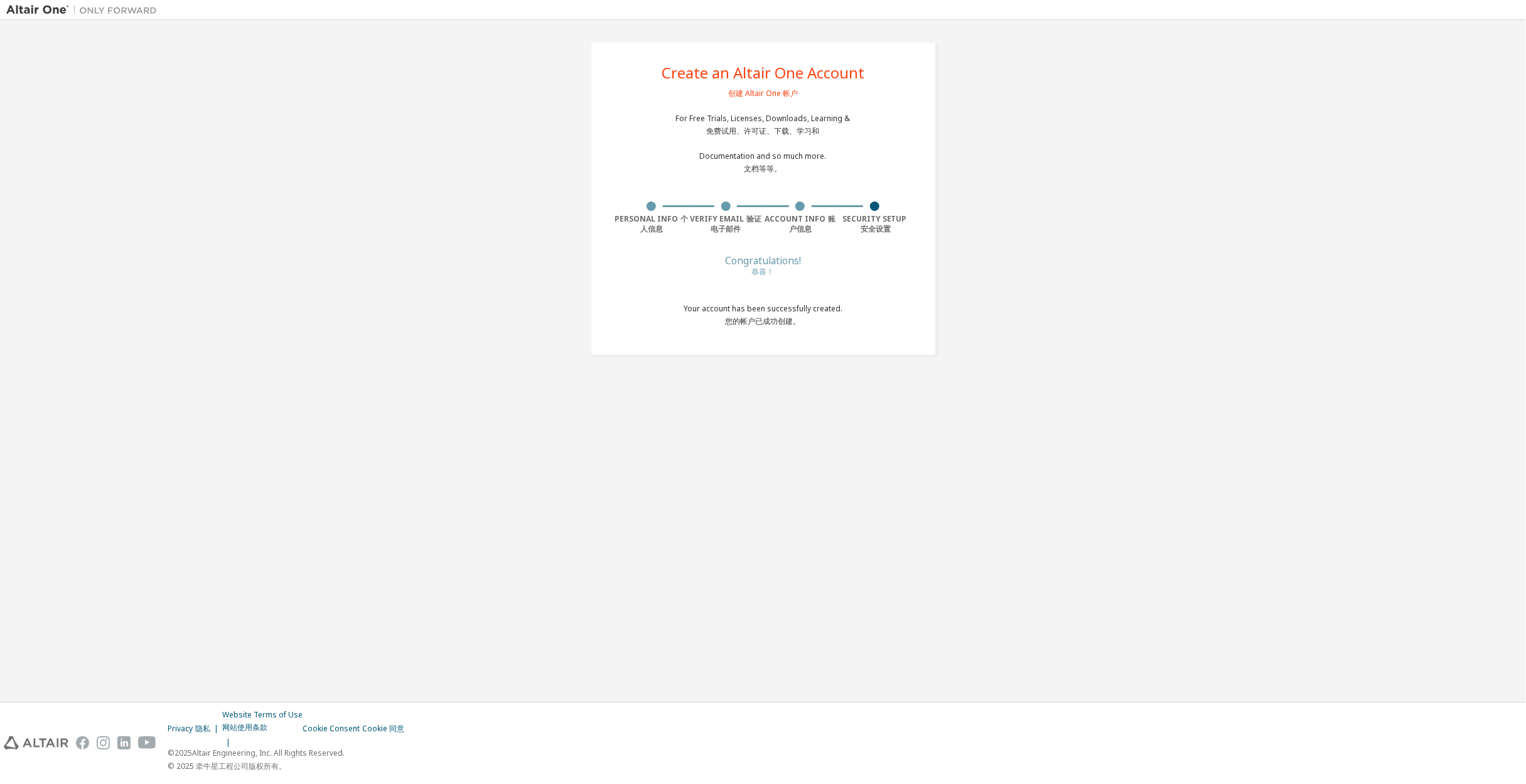
click at [1251, 106] on div "Create an Altair One Account 创建 Altair One 帐户 For Free Trials, Licenses, Downlo…" at bounding box center [763, 198] width 1513 height 344
